Goal: Information Seeking & Learning: Learn about a topic

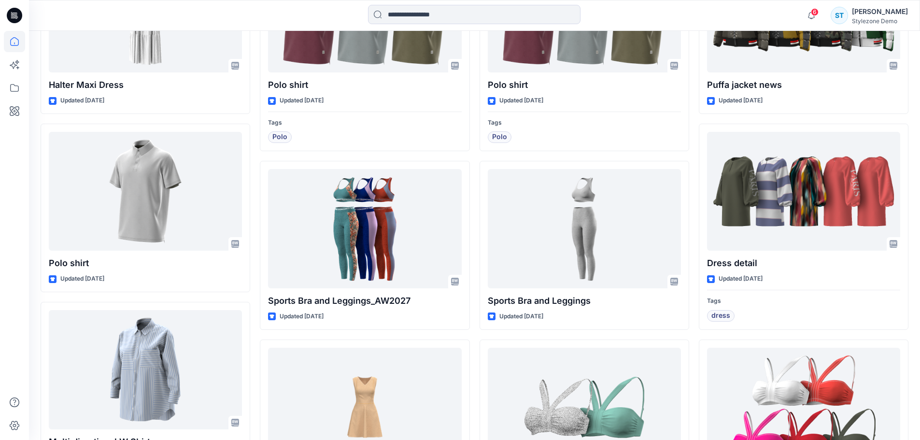
scroll to position [435, 0]
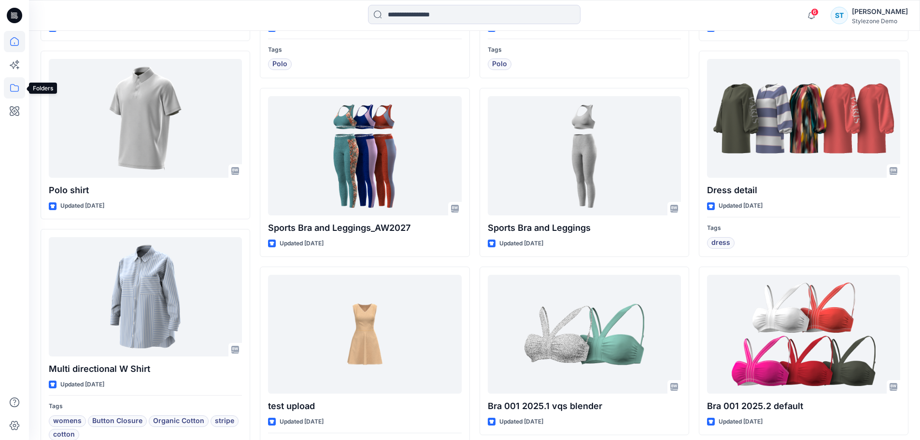
click at [10, 90] on icon at bounding box center [14, 87] width 21 height 21
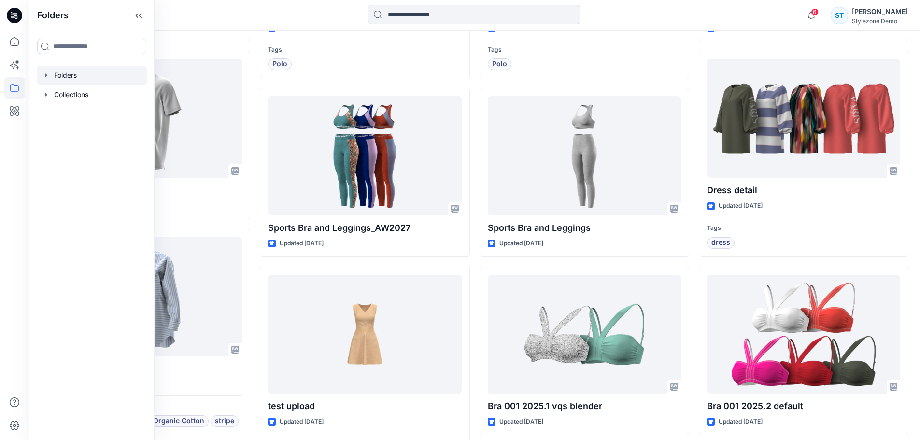
click at [47, 77] on icon "button" at bounding box center [46, 75] width 8 height 8
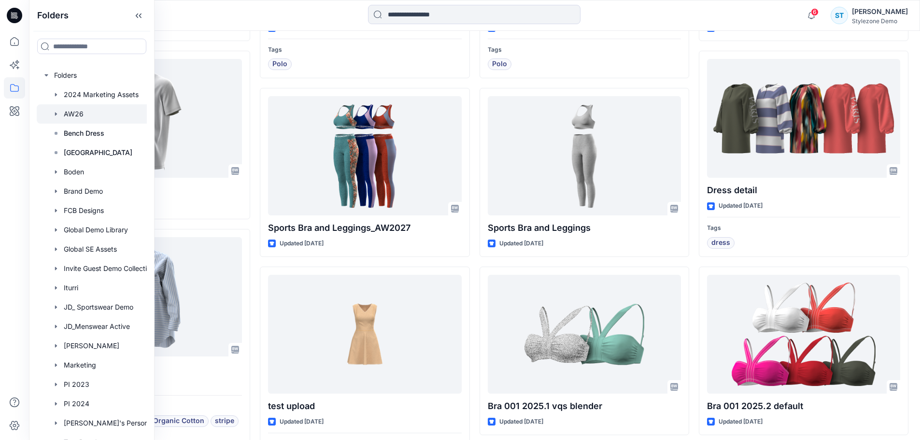
click at [72, 113] on div at bounding box center [104, 113] width 135 height 19
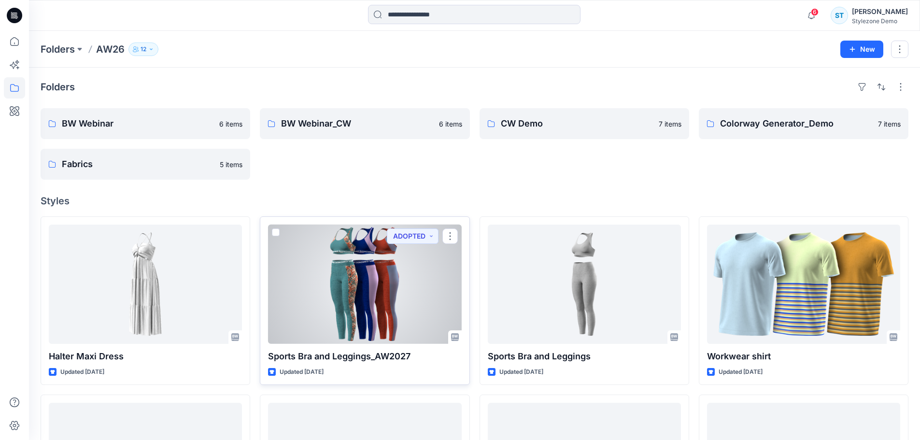
click at [322, 309] on div at bounding box center [364, 283] width 193 height 119
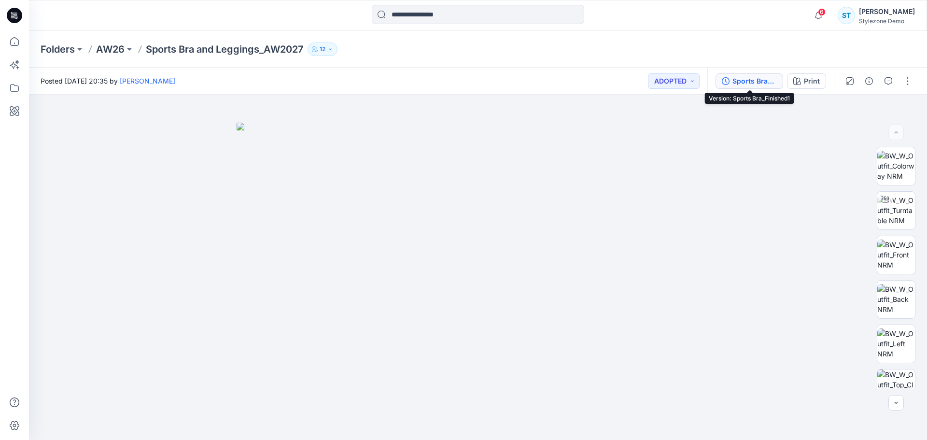
click at [747, 83] on div "Sports Bra_Finished1" at bounding box center [754, 81] width 44 height 11
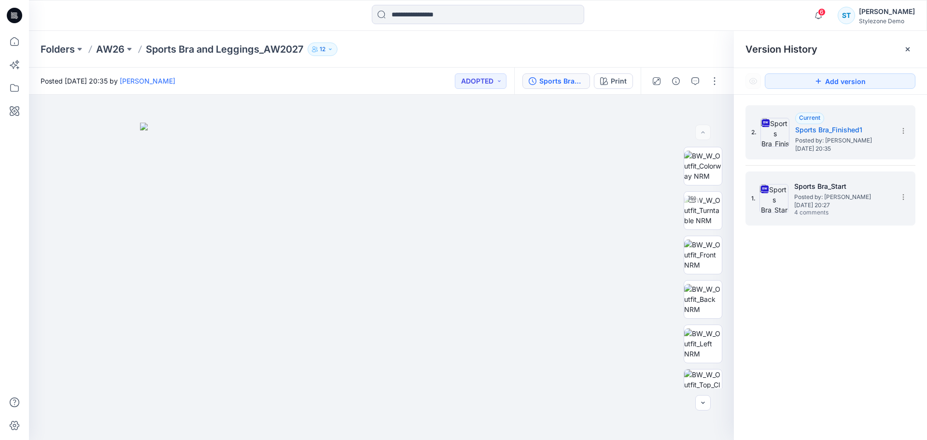
click at [799, 196] on span "Posted by: [PERSON_NAME]" at bounding box center [842, 197] width 97 height 10
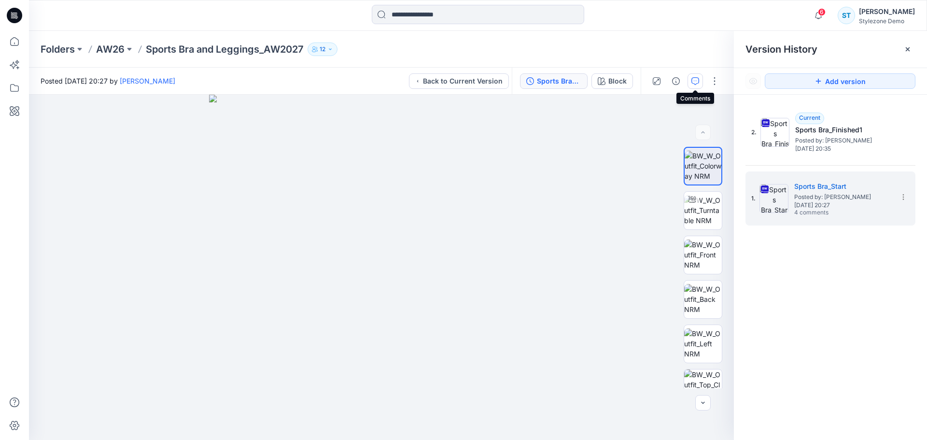
click at [699, 82] on button "button" at bounding box center [694, 80] width 15 height 15
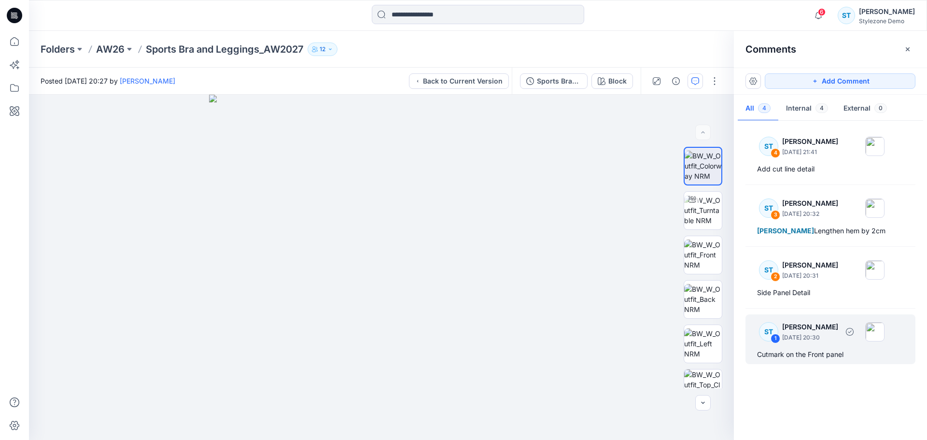
click at [807, 340] on p "[DATE] 20:30" at bounding box center [810, 338] width 56 height 10
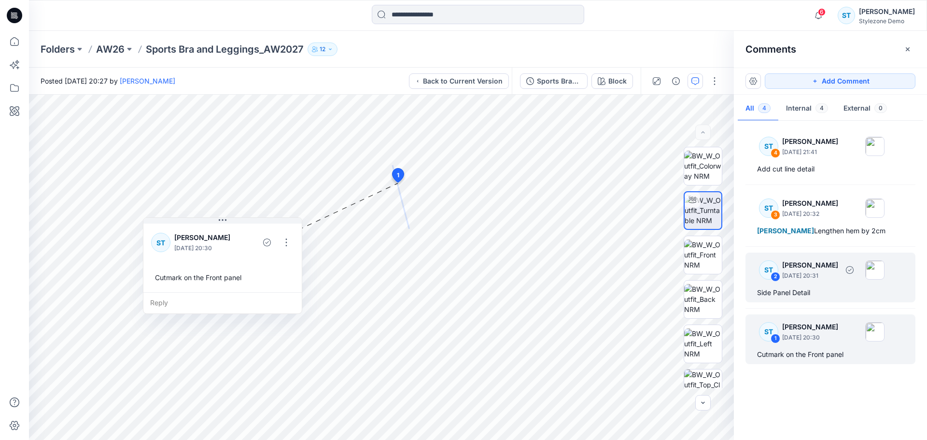
click at [813, 275] on p "[DATE] 20:31" at bounding box center [810, 276] width 56 height 10
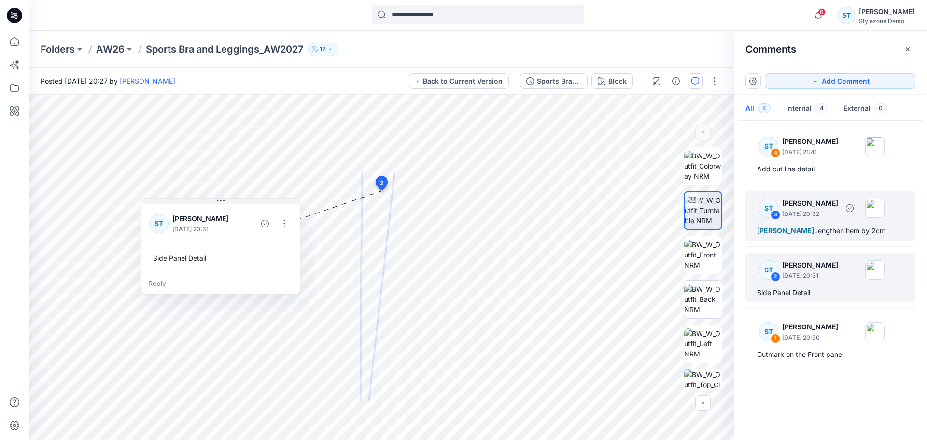
click at [835, 212] on p "[DATE] 20:32" at bounding box center [810, 214] width 56 height 10
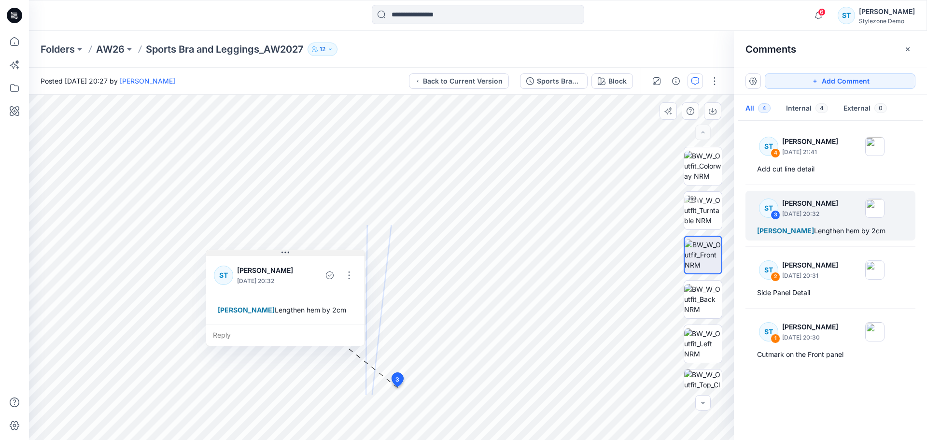
drag, startPoint x: 476, startPoint y: 302, endPoint x: 284, endPoint y: 256, distance: 197.5
click at [284, 256] on icon at bounding box center [285, 253] width 8 height 8
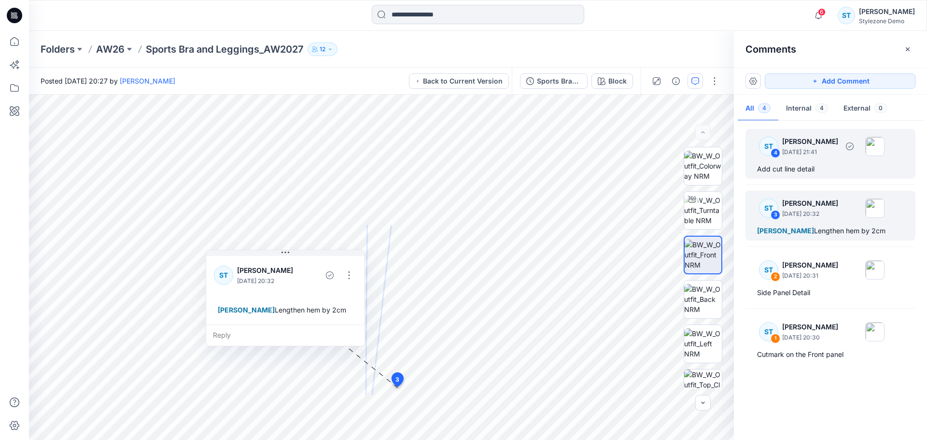
click at [830, 157] on div "ST 4 [PERSON_NAME] [DATE] 21:41" at bounding box center [817, 146] width 133 height 27
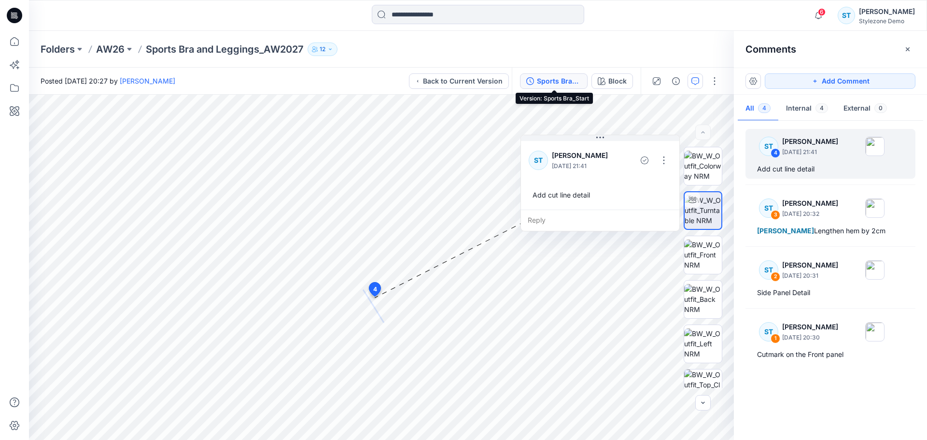
click at [563, 78] on div "Sports Bra_Start" at bounding box center [559, 81] width 44 height 11
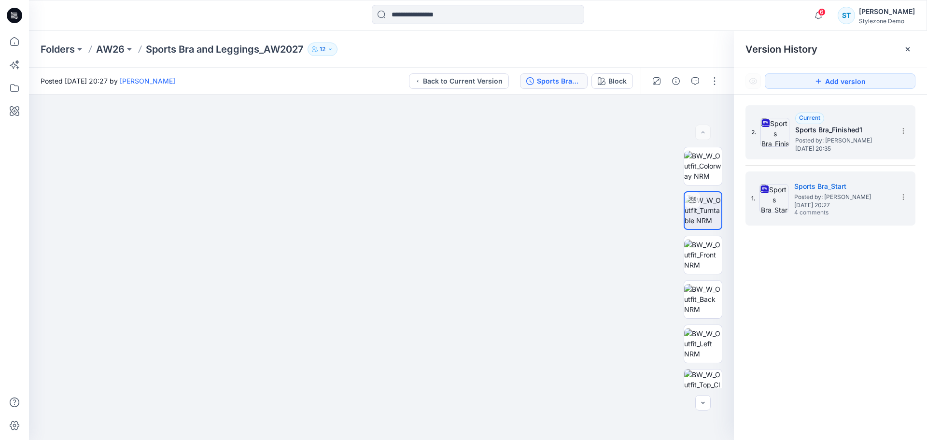
click at [816, 148] on span "[DATE] 20:35" at bounding box center [843, 148] width 97 height 7
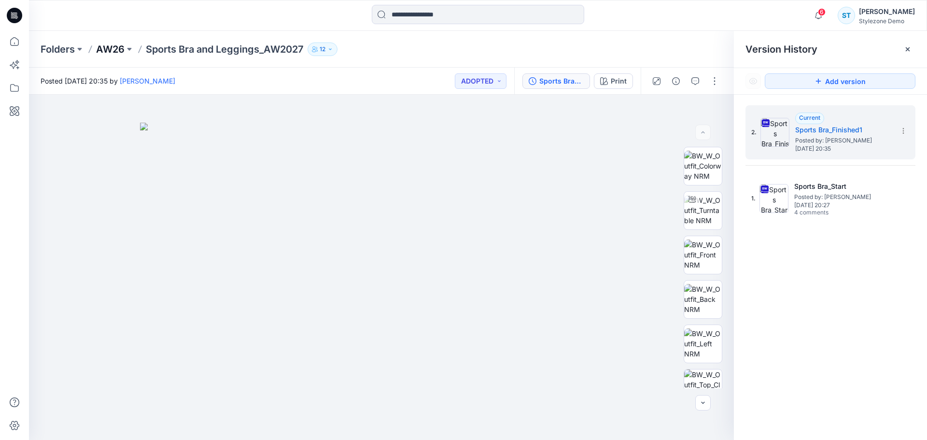
click at [119, 46] on p "AW26" at bounding box center [110, 49] width 28 height 14
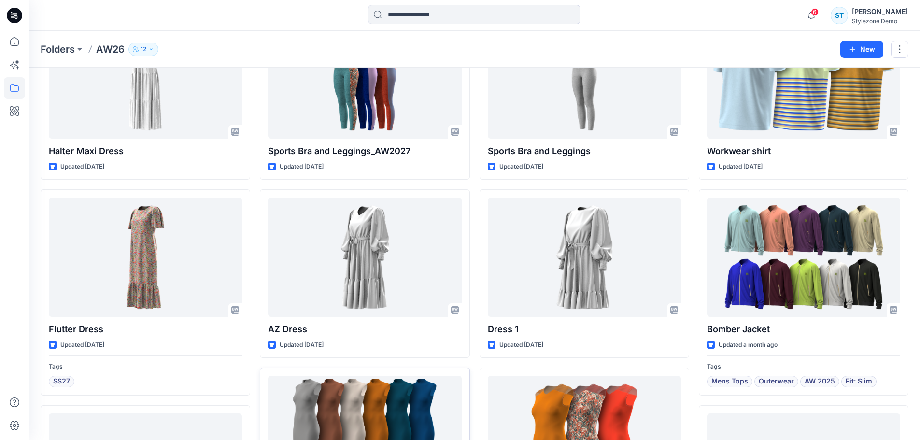
scroll to position [193, 0]
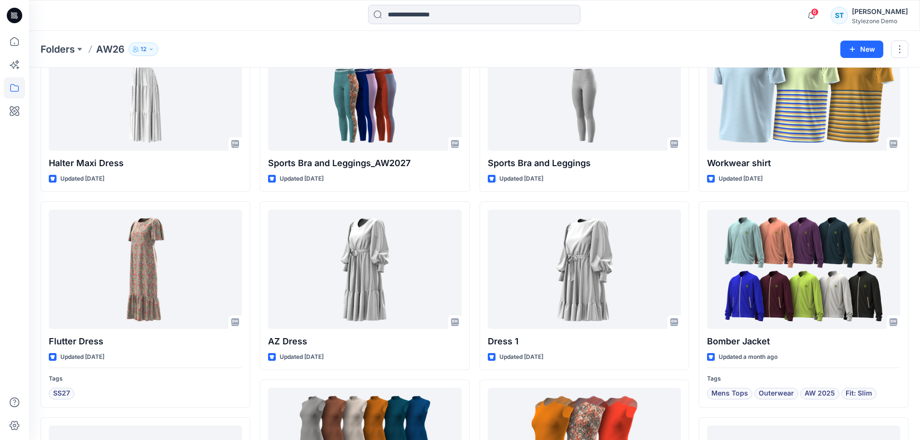
click at [147, 55] on button "12" at bounding box center [143, 49] width 30 height 14
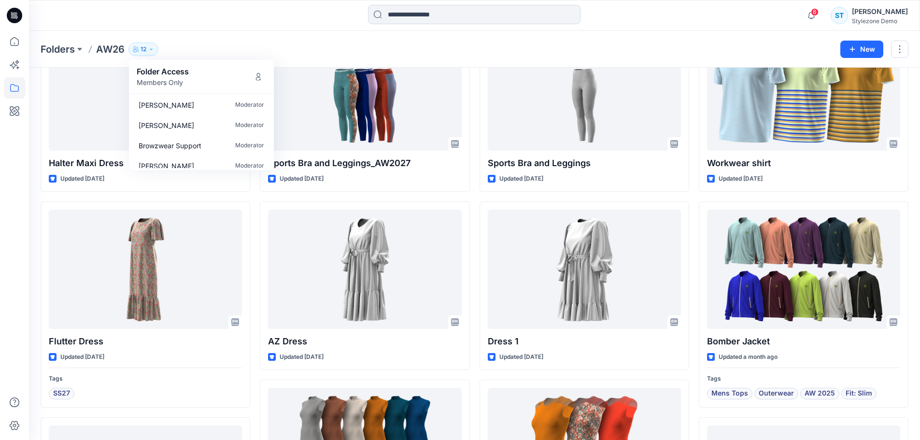
scroll to position [0, 0]
click at [216, 42] on div "Folders AW26 12 Folder Access Members Only [PERSON_NAME] Moderator [PERSON_NAME…" at bounding box center [437, 49] width 792 height 14
